Goal: Task Accomplishment & Management: Complete application form

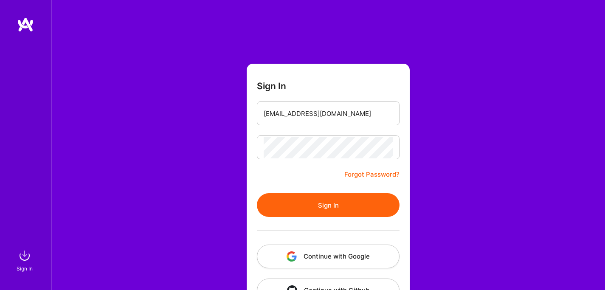
click at [462, 158] on div "Sign In [EMAIL_ADDRESS][DOMAIN_NAME] Forgot Password? Sign In Continue with Goo…" at bounding box center [328, 159] width 554 height 319
click at [357, 212] on button "Sign In" at bounding box center [328, 205] width 143 height 24
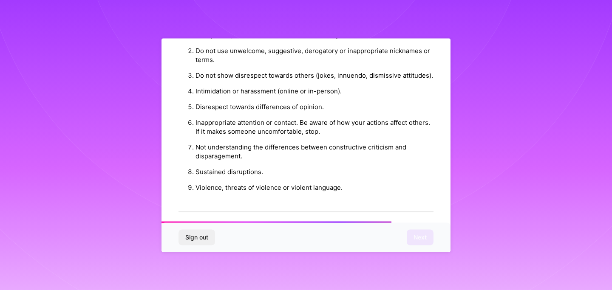
scroll to position [991, 0]
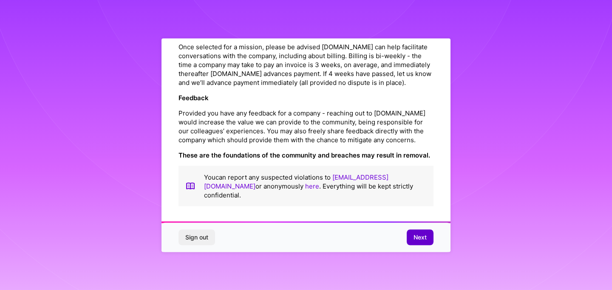
click at [420, 239] on span "Next" at bounding box center [419, 237] width 13 height 8
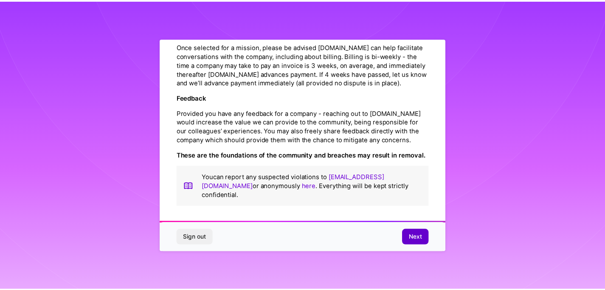
scroll to position [16, 0]
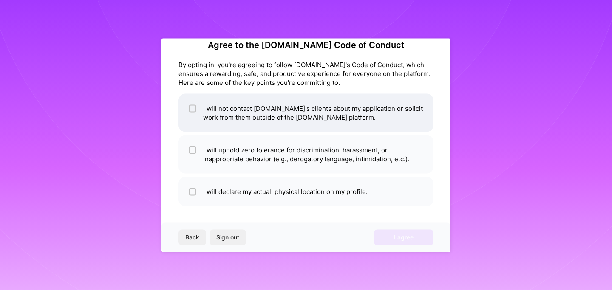
click at [303, 120] on li "I will not contact [DOMAIN_NAME]'s clients about my application or solicit work…" at bounding box center [305, 112] width 255 height 38
checkbox input "true"
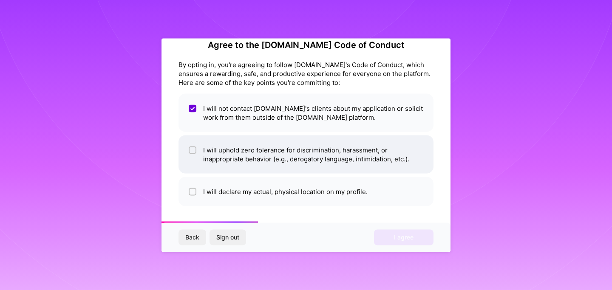
click at [301, 141] on li "I will uphold zero tolerance for discrimination, harassment, or inappropriate b…" at bounding box center [305, 154] width 255 height 38
checkbox input "true"
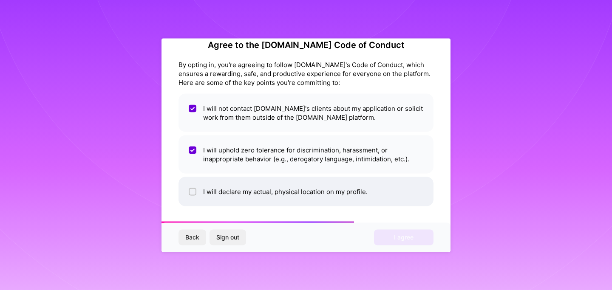
click at [296, 186] on li "I will declare my actual, physical location on my profile." at bounding box center [305, 191] width 255 height 29
checkbox input "true"
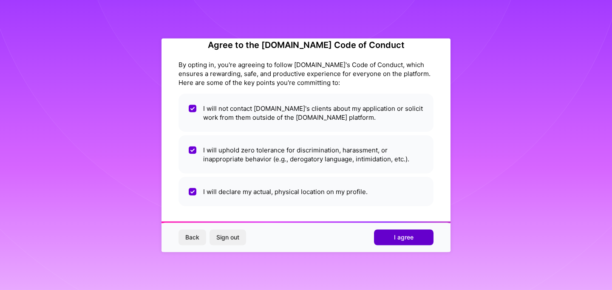
click at [402, 234] on span "I agree" at bounding box center [404, 237] width 20 height 8
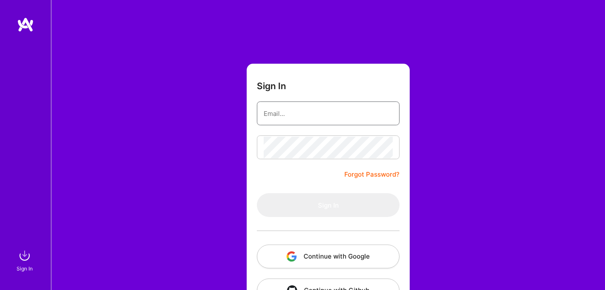
type input "[EMAIL_ADDRESS][DOMAIN_NAME]"
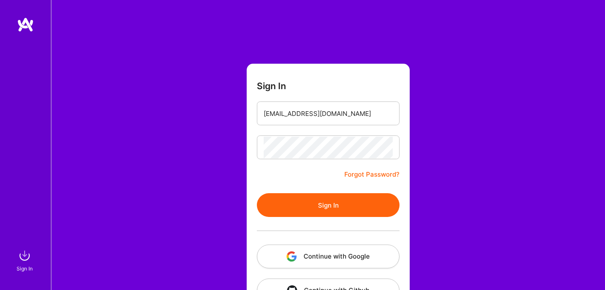
scroll to position [29, 0]
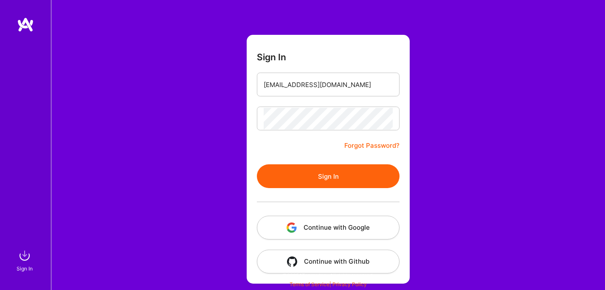
click at [347, 170] on button "Sign In" at bounding box center [328, 176] width 143 height 24
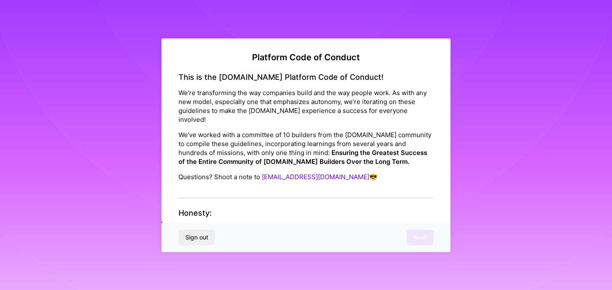
scroll to position [3, 0]
